Goal: Information Seeking & Learning: Learn about a topic

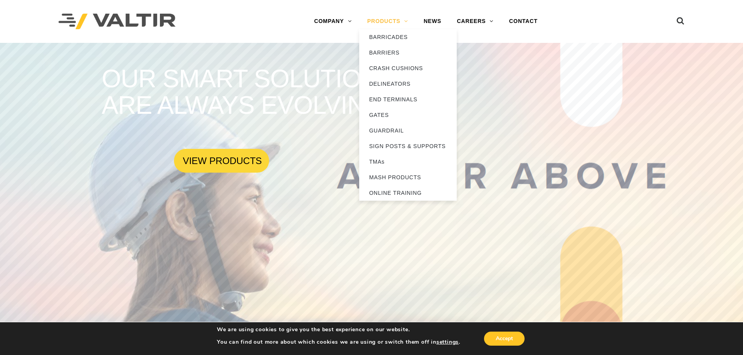
click at [389, 23] on link "PRODUCTS" at bounding box center [387, 22] width 57 height 16
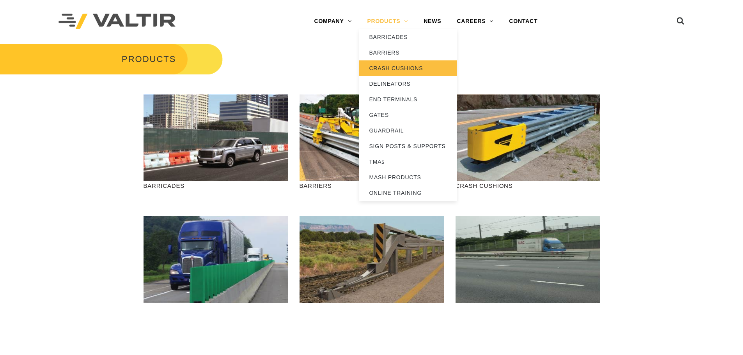
click at [382, 66] on link "CRASH CUSHIONS" at bounding box center [408, 68] width 98 height 16
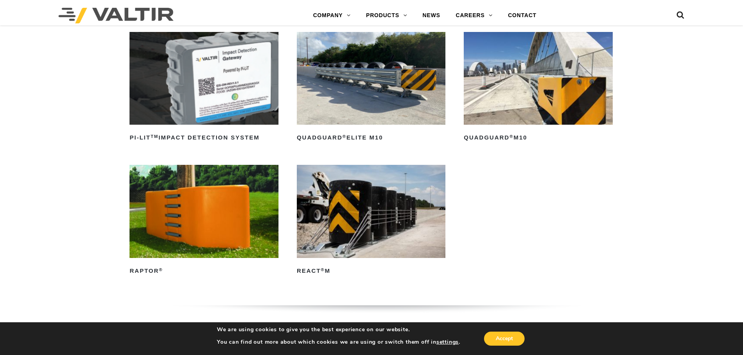
scroll to position [234, 0]
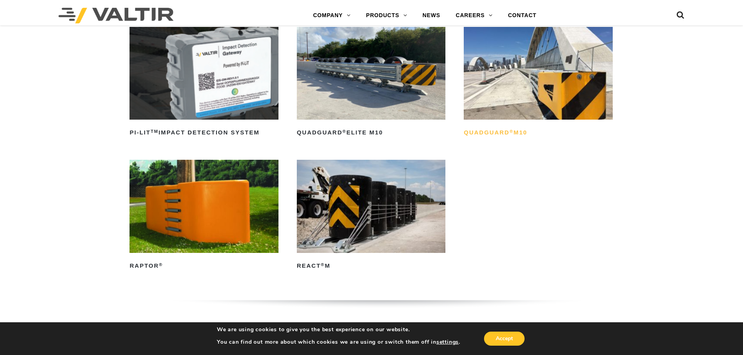
click at [515, 135] on h2 "QuadGuard ® M10" at bounding box center [538, 133] width 149 height 12
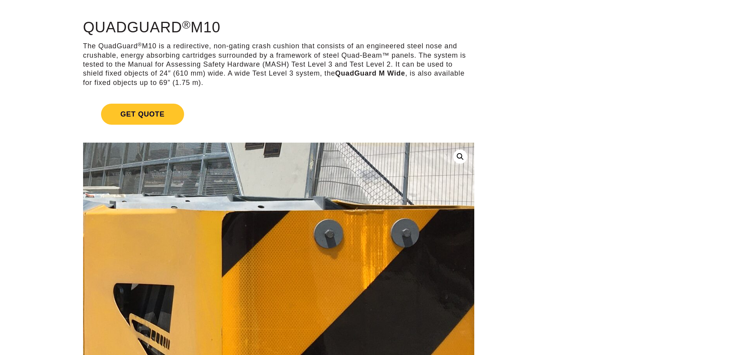
scroll to position [156, 0]
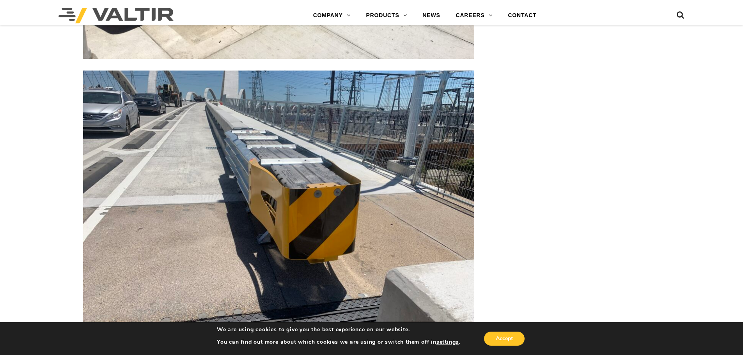
scroll to position [2107, 0]
